Goal: Check status: Check status

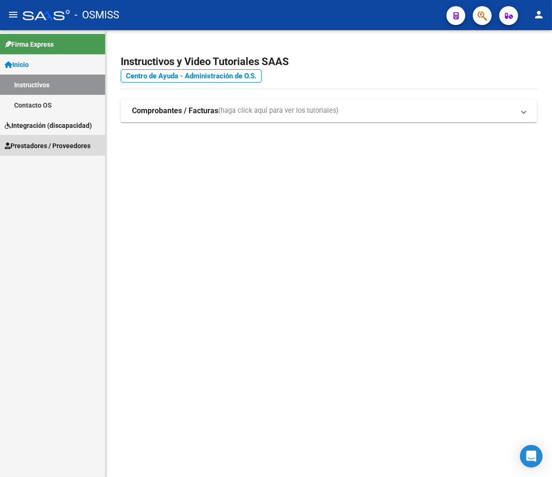
click at [41, 148] on span "Prestadores / Proveedores" at bounding box center [48, 145] width 86 height 10
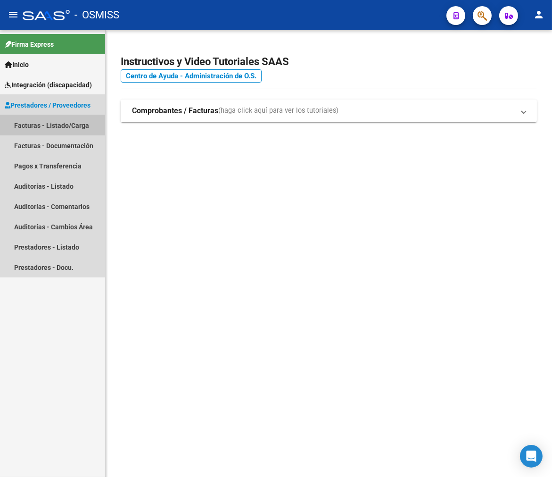
click at [45, 119] on link "Facturas - Listado/Carga" at bounding box center [52, 125] width 105 height 20
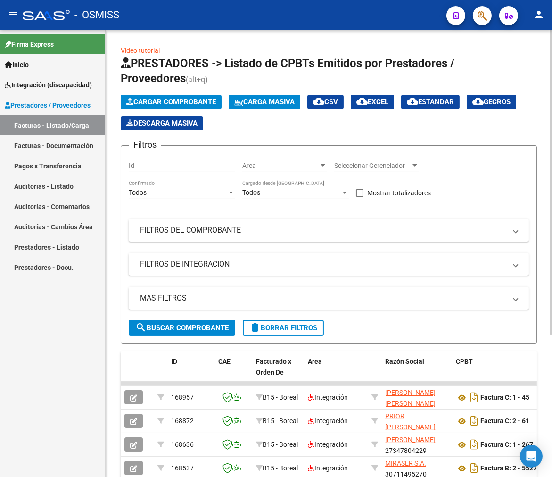
click at [158, 242] on div "Filtros Id Area Area Seleccionar Gerenciador Seleccionar Gerenciador Todos Conf…" at bounding box center [329, 236] width 400 height 166
click at [157, 234] on mat-panel-title "FILTROS DEL COMPROBANTE" at bounding box center [323, 230] width 366 height 10
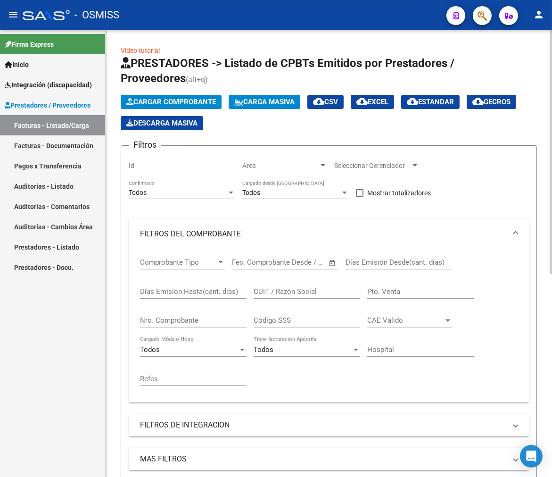
click at [200, 318] on input "Nro. Comprobante" at bounding box center [193, 320] width 107 height 8
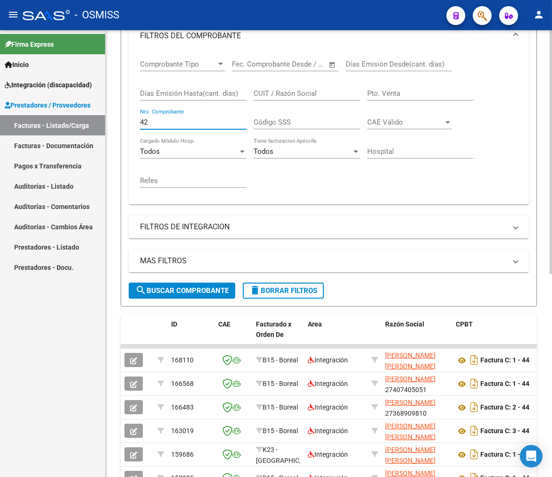
scroll to position [209, 0]
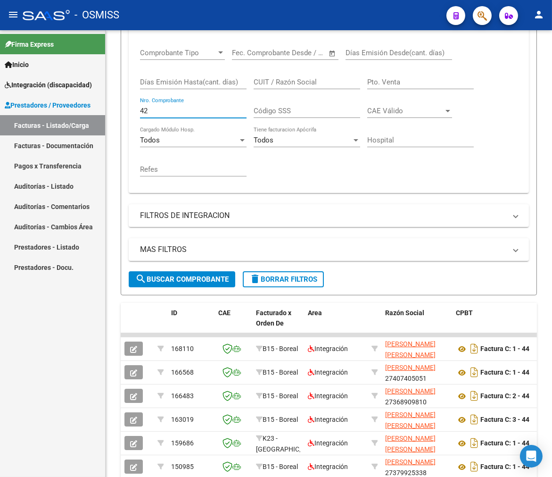
type input "42"
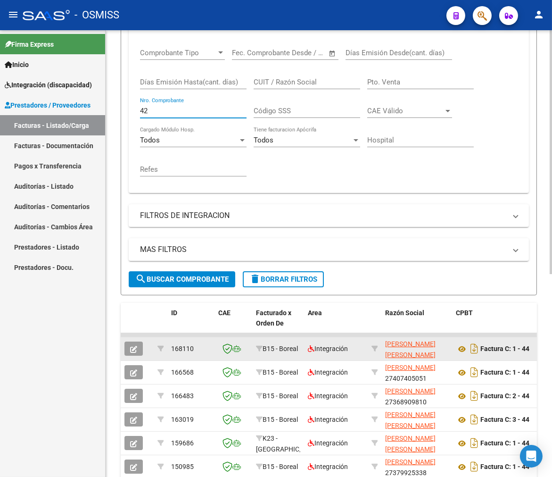
click at [138, 347] on button "button" at bounding box center [133, 348] width 18 height 14
